Goal: Find contact information: Find contact information

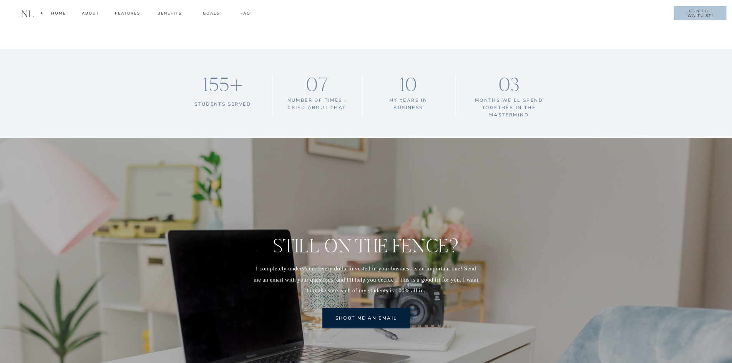
scroll to position [7660, 0]
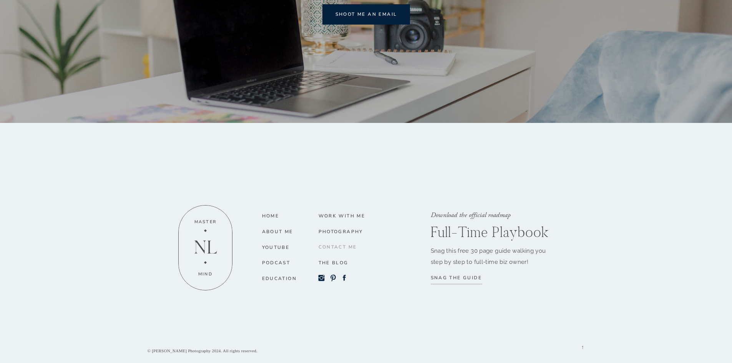
click at [346, 244] on nav "CONTACT me" at bounding box center [348, 248] width 58 height 9
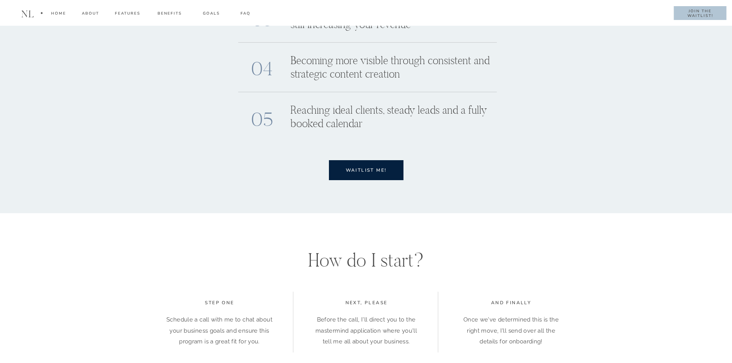
scroll to position [3383, 0]
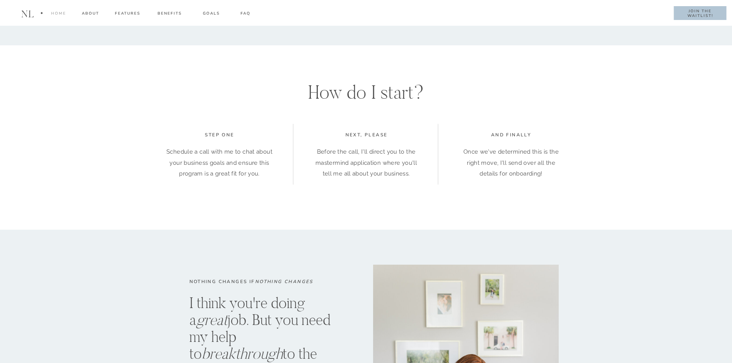
click at [62, 12] on div "Home" at bounding box center [58, 14] width 15 height 9
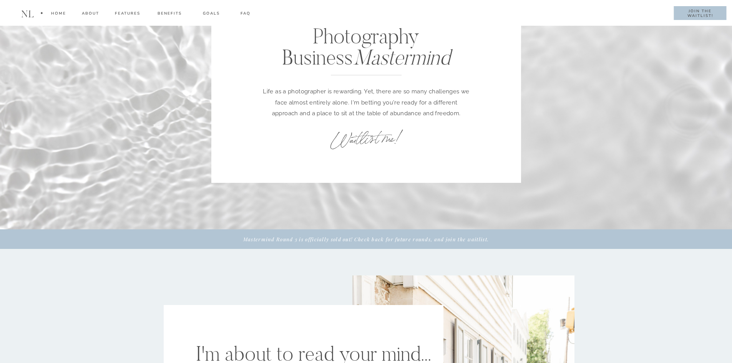
scroll to position [0, 0]
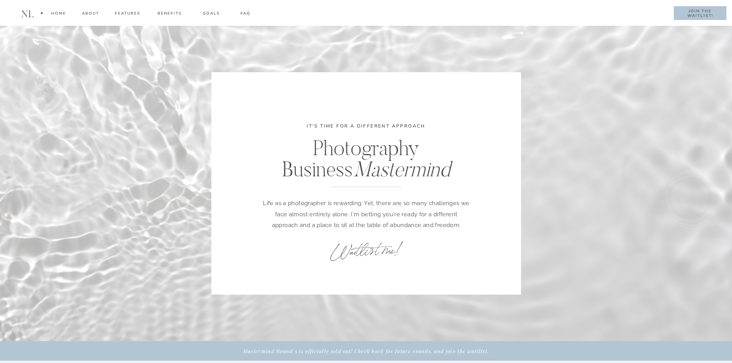
click at [29, 12] on h1 "nl" at bounding box center [27, 14] width 17 height 11
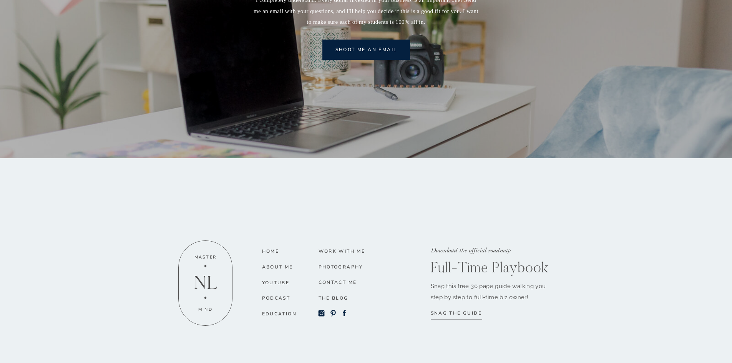
scroll to position [7660, 0]
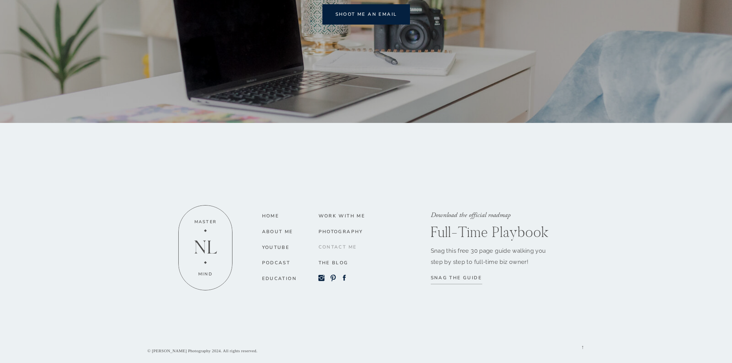
click at [344, 247] on nav "CONTACT me" at bounding box center [348, 248] width 58 height 9
